Goal: Information Seeking & Learning: Find specific fact

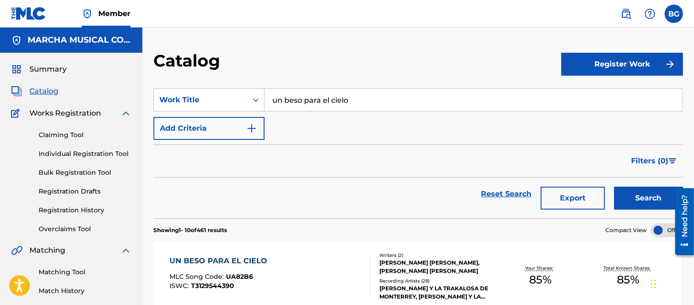
click at [356, 101] on input "un beso para el cielo" at bounding box center [474, 100] width 418 height 22
type input "u"
type input "EL SHOT [PERSON_NAME]"
click at [306, 120] on strong "na" at bounding box center [305, 120] width 10 height 9
click at [642, 198] on button "Search" at bounding box center [648, 198] width 69 height 23
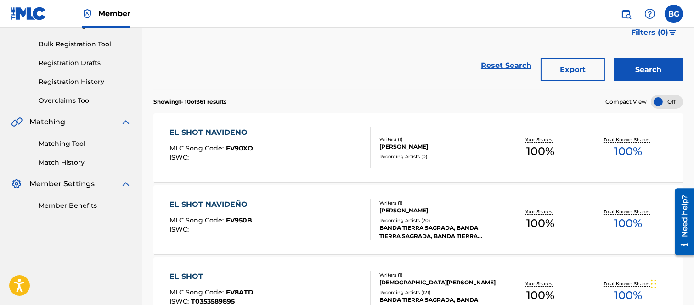
scroll to position [153, 0]
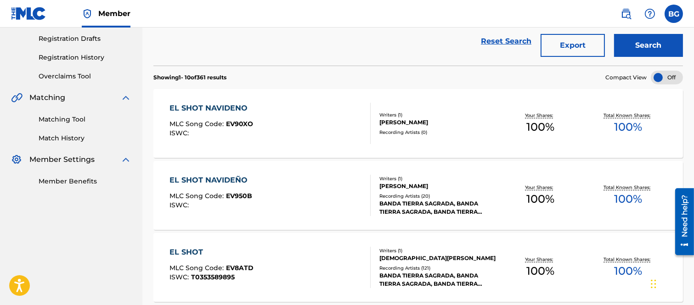
click at [204, 181] on div "EL SHOT NAVIDEÑO" at bounding box center [210, 180] width 83 height 11
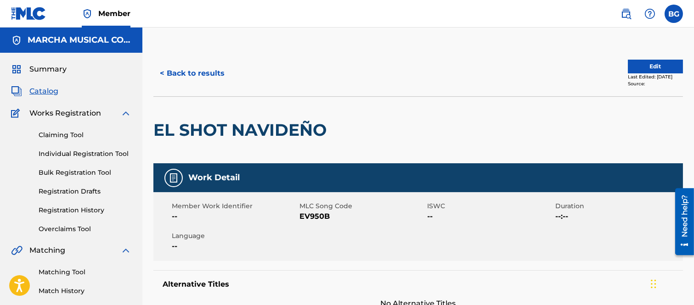
click at [163, 71] on button "< Back to results" at bounding box center [192, 73] width 78 height 23
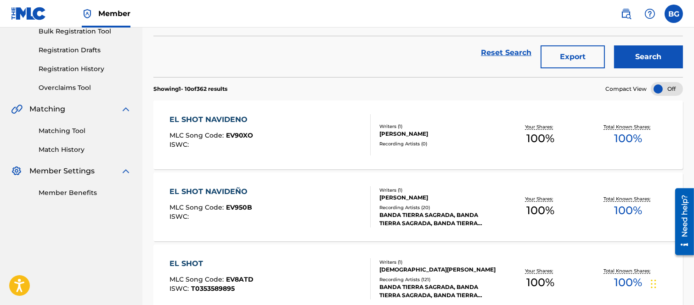
scroll to position [153, 0]
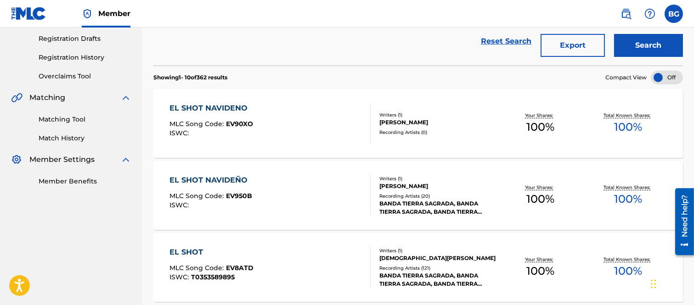
click at [207, 107] on div "EL SHOT NAVIDENO" at bounding box center [211, 108] width 84 height 11
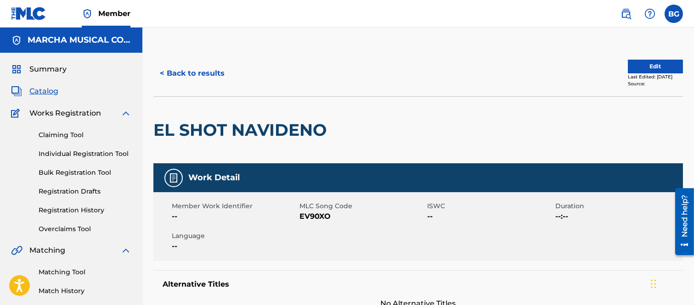
click at [164, 70] on button "< Back to results" at bounding box center [192, 73] width 78 height 23
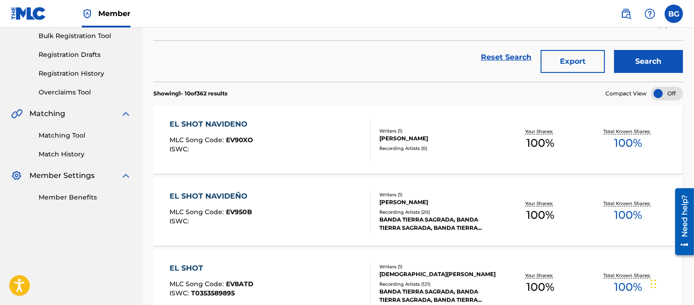
scroll to position [153, 0]
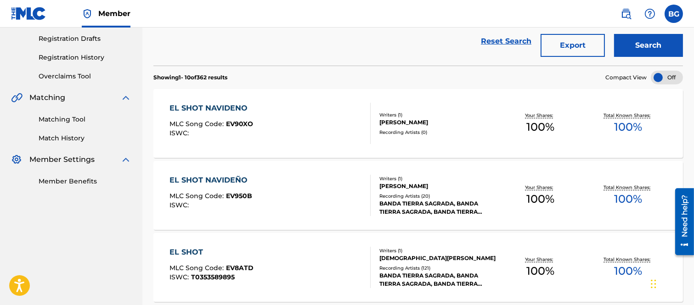
click at [215, 112] on div "EL SHOT NAVIDENO" at bounding box center [211, 108] width 84 height 11
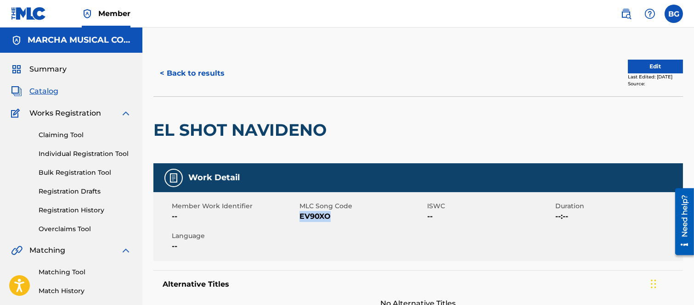
drag, startPoint x: 299, startPoint y: 214, endPoint x: 329, endPoint y: 214, distance: 29.9
click at [330, 215] on span "EV90XO" at bounding box center [361, 216] width 125 height 11
copy span "EV90XO"
click at [252, 52] on div "< Back to results Edit Last Edited: [DATE] Source:" at bounding box center [418, 74] width 530 height 46
click at [162, 72] on button "< Back to results" at bounding box center [192, 73] width 78 height 23
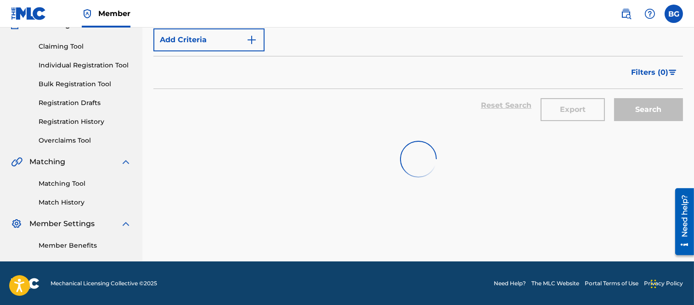
scroll to position [153, 0]
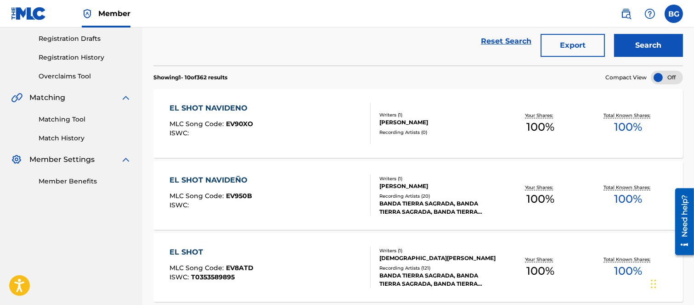
click at [219, 182] on div "EL SHOT NAVIDEÑO" at bounding box center [210, 180] width 83 height 11
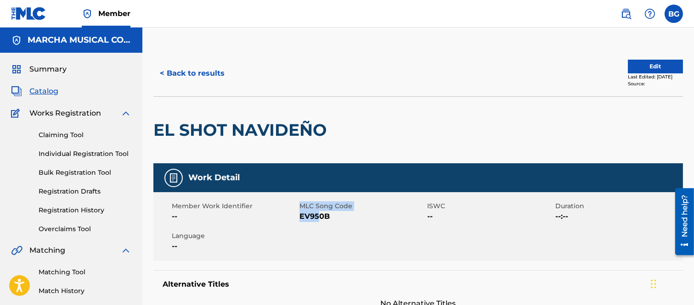
drag, startPoint x: 300, startPoint y: 214, endPoint x: 321, endPoint y: 217, distance: 20.8
click at [321, 217] on div "Member Work Identifier -- MLC Song Code EV950B ISWC -- Duration --:-- Language …" at bounding box center [418, 226] width 530 height 69
click at [337, 227] on div "Member Work Identifier -- MLC Song Code EV950B ISWC -- Duration --:-- Language …" at bounding box center [418, 226] width 530 height 69
drag, startPoint x: 299, startPoint y: 216, endPoint x: 322, endPoint y: 216, distance: 22.5
click at [327, 217] on span "EV950B" at bounding box center [361, 216] width 125 height 11
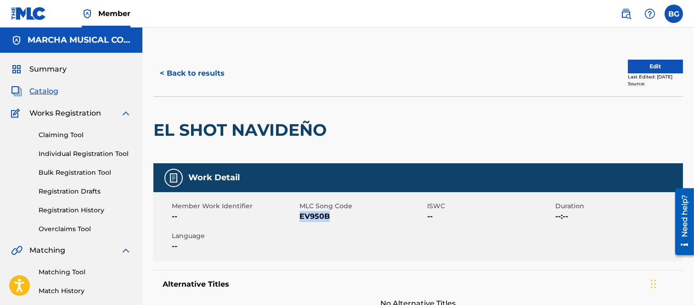
copy span "EV950B"
click at [162, 71] on button "< Back to results" at bounding box center [192, 73] width 78 height 23
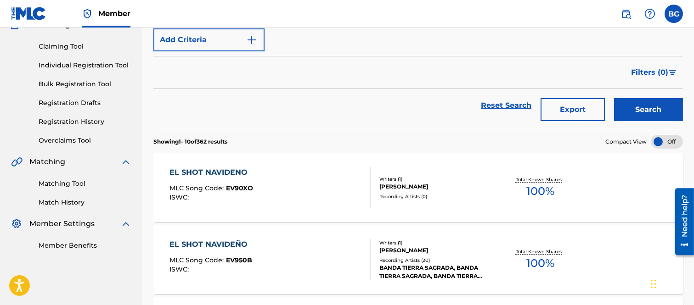
scroll to position [153, 0]
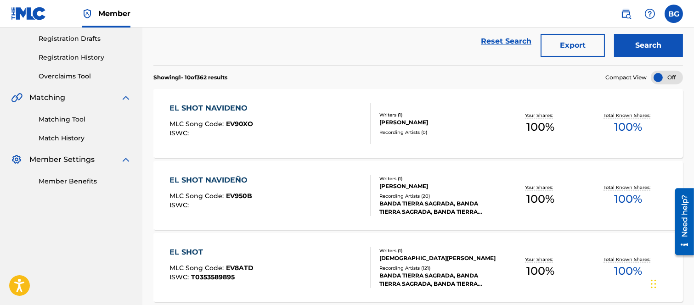
click at [217, 107] on div "EL SHOT NAVIDENO" at bounding box center [211, 108] width 84 height 11
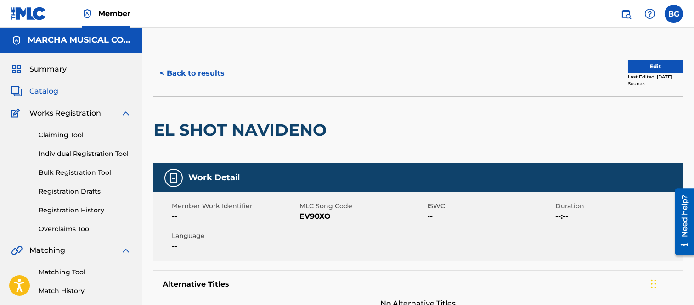
click at [163, 70] on button "< Back to results" at bounding box center [192, 73] width 78 height 23
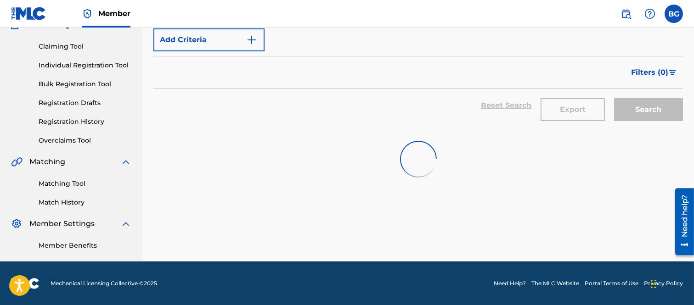
scroll to position [153, 0]
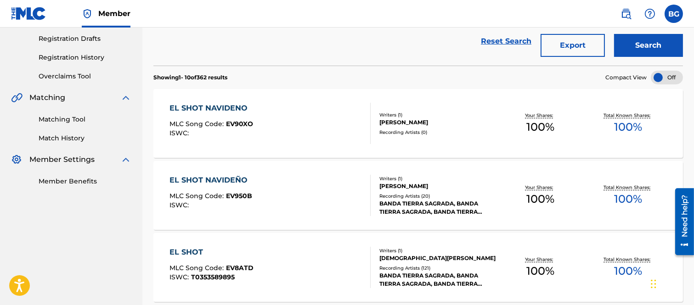
click at [223, 181] on div "EL SHOT NAVIDEÑO" at bounding box center [210, 180] width 83 height 11
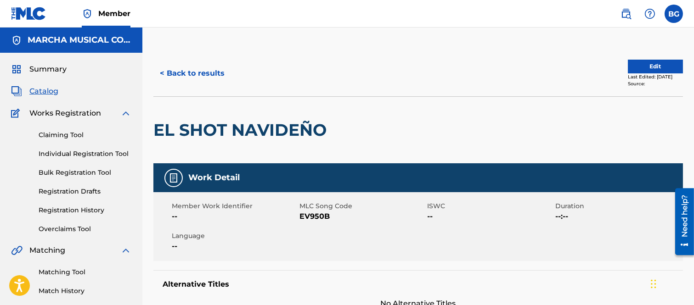
click at [671, 12] on label at bounding box center [674, 14] width 18 height 18
click at [674, 14] on input "BG [PERSON_NAME] Garza [EMAIL_ADDRESS][PERSON_NAME][DOMAIN_NAME] Notification P…" at bounding box center [674, 14] width 0 height 0
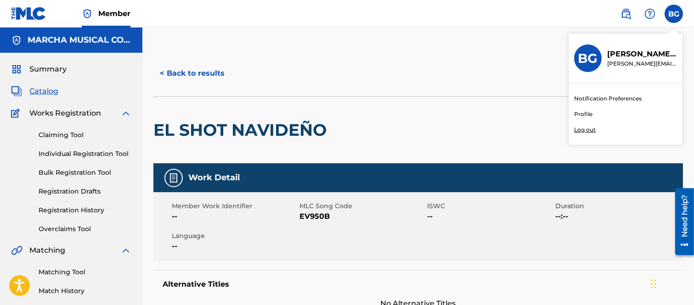
click at [586, 127] on p "Log out" at bounding box center [585, 130] width 22 height 8
click at [674, 14] on input "BG [PERSON_NAME] Garza [EMAIL_ADDRESS][PERSON_NAME][DOMAIN_NAME] Notification P…" at bounding box center [674, 14] width 0 height 0
